Goal: Task Accomplishment & Management: Use online tool/utility

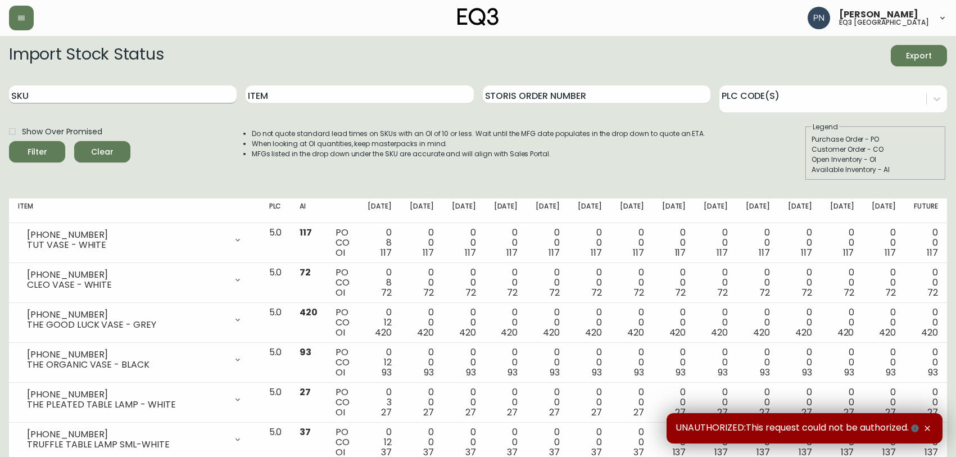
click at [72, 100] on input "SKU" at bounding box center [123, 94] width 228 height 18
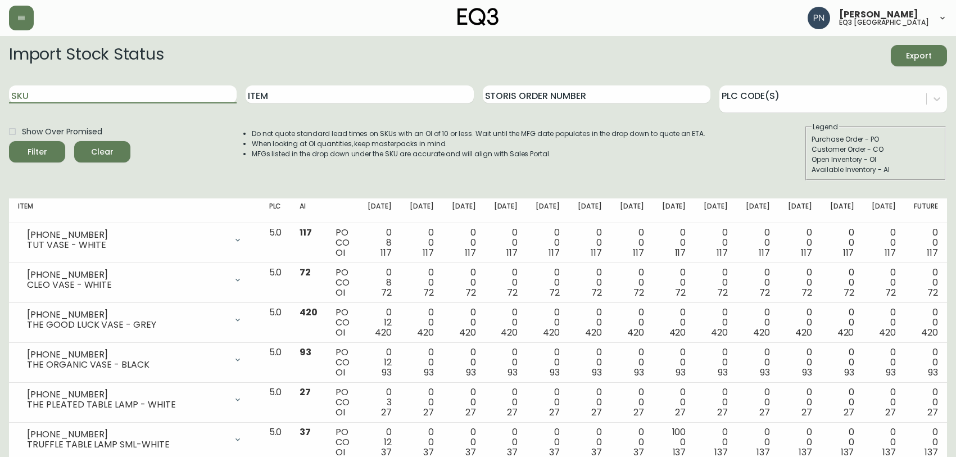
paste input "[PHONE_NUMBER]"
type input "[PHONE_NUMBER]"
click at [9, 141] on button "Filter" at bounding box center [37, 151] width 56 height 21
